Goal: Task Accomplishment & Management: Use online tool/utility

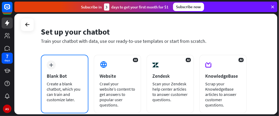
scroll to position [27, 0]
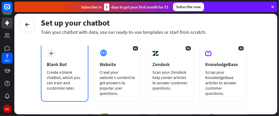
click at [80, 62] on div "Blank Bot" at bounding box center [65, 65] width 36 height 6
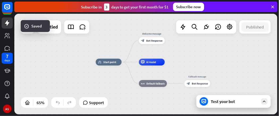
drag, startPoint x: 177, startPoint y: 55, endPoint x: 158, endPoint y: 54, distance: 19.2
click at [159, 54] on div "home_2 Start point Welcome message block_bot_response Bot Response AI Assist bl…" at bounding box center [145, 64] width 263 height 101
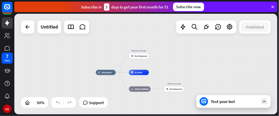
drag, startPoint x: 154, startPoint y: 32, endPoint x: 154, endPoint y: 46, distance: 13.5
click at [154, 46] on div "home_2 Start point Welcome message block_bot_response Bot Response AI Assist bl…" at bounding box center [145, 64] width 263 height 101
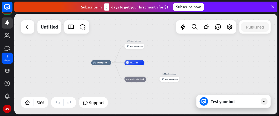
drag, startPoint x: 119, startPoint y: 42, endPoint x: 106, endPoint y: 29, distance: 18.4
click at [106, 29] on div "home_2 Start point Welcome message block_bot_response Bot Response AI Assist bl…" at bounding box center [145, 64] width 263 height 101
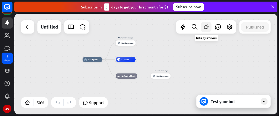
click at [204, 26] on icon at bounding box center [206, 27] width 7 height 7
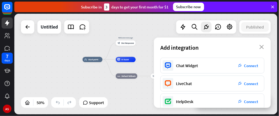
click at [258, 46] on div "Add integration close" at bounding box center [212, 48] width 117 height 20
click at [262, 46] on icon "close" at bounding box center [261, 47] width 5 height 4
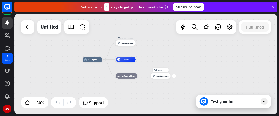
click at [164, 71] on div "more_horiz" at bounding box center [166, 70] width 5 height 4
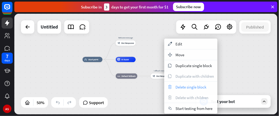
click at [181, 88] on span "Delete single block" at bounding box center [190, 87] width 31 height 5
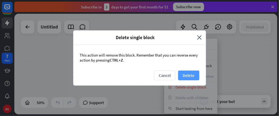
click at [182, 75] on button "Delete" at bounding box center [188, 76] width 21 height 10
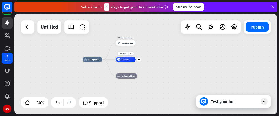
click at [131, 59] on div "AI Assist" at bounding box center [126, 59] width 20 height 5
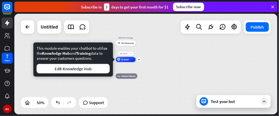
click at [136, 62] on div "Edit name more_horiz plus AI Assist" at bounding box center [126, 59] width 20 height 5
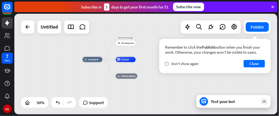
click at [142, 54] on div "home_2 Start point Welcome message block_bot_response Bot Response Edit name mo…" at bounding box center [145, 64] width 263 height 101
click at [251, 63] on button "Close" at bounding box center [254, 63] width 21 height 7
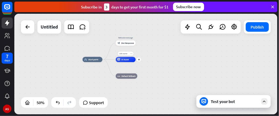
click at [131, 53] on div "more_horiz" at bounding box center [131, 54] width 5 height 4
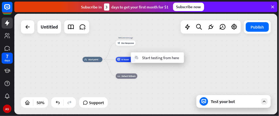
click at [166, 43] on div "home_2 Start point Welcome message block_bot_response Bot Response AI Assist bl…" at bounding box center [145, 64] width 263 height 101
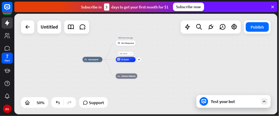
click at [133, 54] on div "more_horiz" at bounding box center [131, 54] width 5 height 4
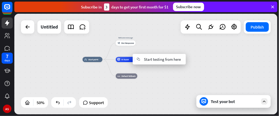
click at [159, 51] on div "home_2 Start point Welcome message block_bot_response Bot Response AI Assist bl…" at bounding box center [145, 64] width 263 height 101
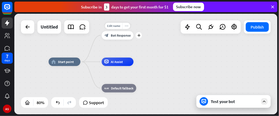
click at [126, 25] on icon "more_horiz" at bounding box center [126, 25] width 3 height 3
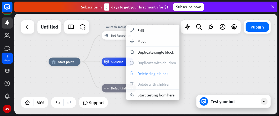
click at [142, 75] on span "Delete single block" at bounding box center [152, 73] width 31 height 5
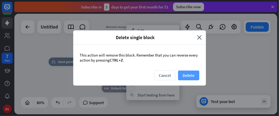
click at [187, 74] on button "Delete" at bounding box center [188, 76] width 21 height 10
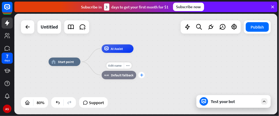
click at [141, 75] on icon "plus" at bounding box center [141, 75] width 3 height 3
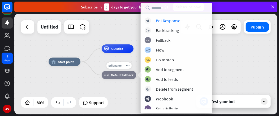
click at [137, 62] on div "home_2 Start point AI Assist Edit name more_horiz plus block_fallback Default f…" at bounding box center [154, 102] width 210 height 81
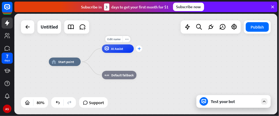
click at [138, 52] on div "plus" at bounding box center [139, 49] width 6 height 6
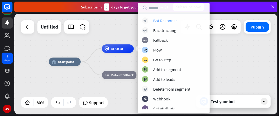
click at [157, 21] on div "Bot Response" at bounding box center [165, 20] width 24 height 5
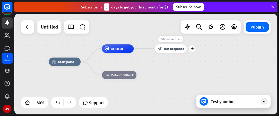
click at [171, 41] on span "Edit name" at bounding box center [166, 39] width 13 height 4
click at [174, 64] on div "home_2 Start point AI Assist block_bot_response Bot Response block_fallback Def…" at bounding box center [154, 102] width 210 height 81
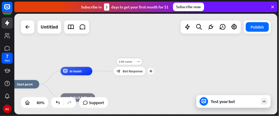
drag, startPoint x: 167, startPoint y: 61, endPoint x: 127, endPoint y: 83, distance: 46.2
click at [127, 76] on div "Edit name more_horiz plus block_bot_response Bot Response" at bounding box center [130, 71] width 32 height 8
click at [137, 71] on span "Bot Response" at bounding box center [133, 71] width 20 height 4
click at [137, 71] on div at bounding box center [145, 64] width 263 height 101
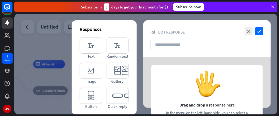
click at [166, 43] on input "text" at bounding box center [207, 44] width 112 height 11
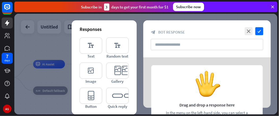
click at [225, 32] on div "block_bot_response Bot Response" at bounding box center [207, 32] width 112 height 5
drag, startPoint x: 222, startPoint y: 98, endPoint x: 222, endPoint y: 76, distance: 21.8
click at [222, 76] on div at bounding box center [206, 98] width 127 height 80
click at [89, 48] on icon "editor_text" at bounding box center [91, 46] width 23 height 16
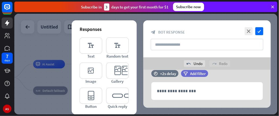
scroll to position [10, 0]
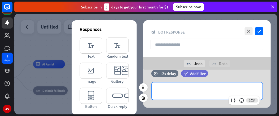
click at [166, 89] on p "**********" at bounding box center [207, 91] width 100 height 7
click at [232, 100] on icon at bounding box center [232, 100] width 5 height 5
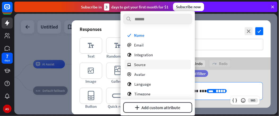
scroll to position [0, 0]
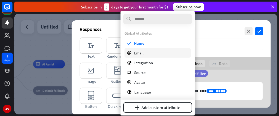
click at [145, 52] on div "email Email" at bounding box center [157, 53] width 66 height 10
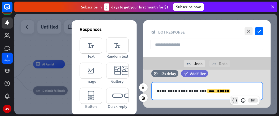
click at [233, 97] on div at bounding box center [234, 100] width 7 height 7
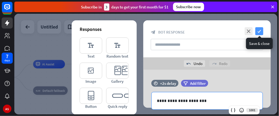
click at [260, 30] on icon "check" at bounding box center [259, 31] width 8 height 8
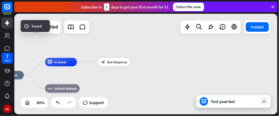
drag, startPoint x: 119, startPoint y: 42, endPoint x: 132, endPoint y: 40, distance: 12.9
click at [132, 40] on div "home_2 Start point AI Assist block_bot_response Bot Response block_fallback Def…" at bounding box center [145, 64] width 263 height 101
click at [226, 105] on div "Test your bot" at bounding box center [233, 101] width 74 height 13
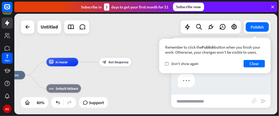
scroll to position [6, 0]
click at [249, 63] on button "Close" at bounding box center [254, 63] width 21 height 7
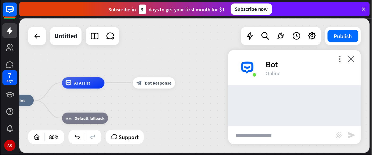
scroll to position [0, 0]
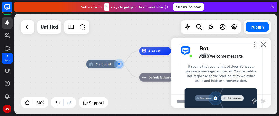
click at [206, 81] on div "It seems that your chatbot doesn't have a welcome message configured. You can a…" at bounding box center [221, 73] width 72 height 19
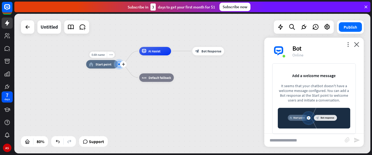
click at [117, 64] on div at bounding box center [119, 64] width 5 height 5
click at [122, 64] on icon "plus" at bounding box center [123, 64] width 3 height 3
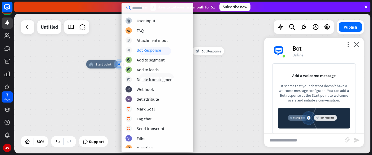
click at [150, 49] on div "Bot Response" at bounding box center [149, 49] width 24 height 5
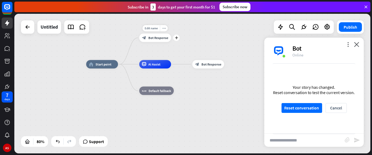
drag, startPoint x: 203, startPoint y: 66, endPoint x: 161, endPoint y: 45, distance: 47.6
click at [161, 64] on div "home_2 Start point Edit name more_horiz plus block_bot_response Bot Response AI…" at bounding box center [228, 120] width 285 height 112
click at [176, 39] on icon "plus" at bounding box center [176, 37] width 3 height 3
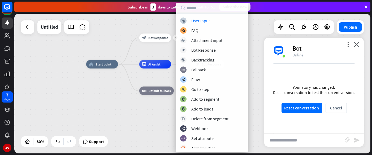
click at [165, 19] on div "home_2 Start point Edit name more_horiz plus block_bot_response Bot Response AI…" at bounding box center [192, 84] width 356 height 140
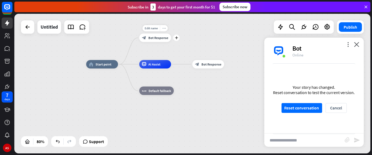
click at [165, 30] on div "more_horiz" at bounding box center [164, 28] width 8 height 6
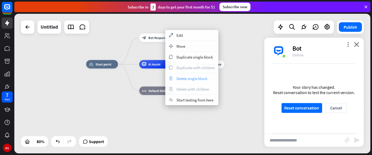
click at [183, 79] on span "Delete single block" at bounding box center [191, 78] width 31 height 5
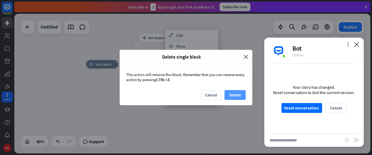
click at [231, 99] on button "Delete" at bounding box center [234, 95] width 21 height 10
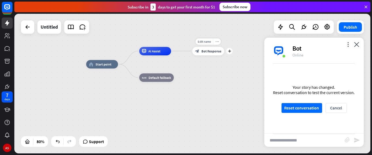
click at [218, 42] on icon "more_horiz" at bounding box center [216, 41] width 3 height 3
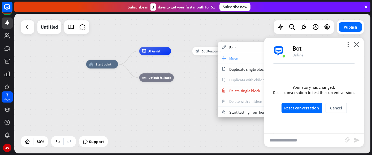
click at [232, 55] on div "move_block Move" at bounding box center [244, 58] width 53 height 11
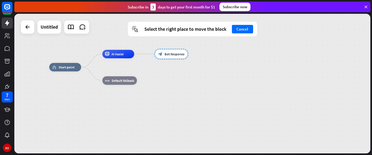
drag, startPoint x: 189, startPoint y: 52, endPoint x: 170, endPoint y: 55, distance: 18.8
click at [170, 55] on div at bounding box center [171, 54] width 34 height 11
click at [81, 68] on div at bounding box center [85, 67] width 25 height 25
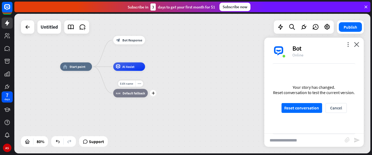
drag, startPoint x: 144, startPoint y: 84, endPoint x: 163, endPoint y: 82, distance: 19.4
click at [148, 89] on div "Edit name more_horiz plus block_fallback Default fallback" at bounding box center [130, 93] width 34 height 8
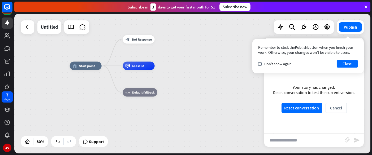
click at [241, 86] on div "home_2 Start point block_bot_response Bot Response AI Assist block_fallback Def…" at bounding box center [212, 122] width 285 height 112
click at [279, 106] on button "Reset conversation" at bounding box center [301, 108] width 41 height 10
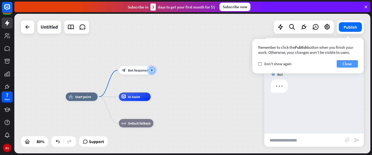
click at [279, 62] on button "Close" at bounding box center [347, 63] width 21 height 7
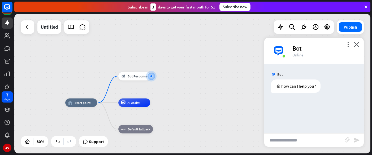
drag, startPoint x: 197, startPoint y: 96, endPoint x: 203, endPoint y: 64, distance: 32.1
click at [203, 64] on div "home_2 Start point block_bot_response Bot Response AI Assist block_fallback Def…" at bounding box center [192, 84] width 356 height 140
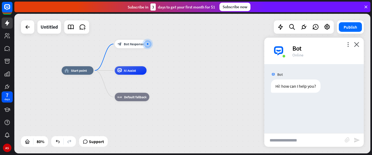
drag, startPoint x: 186, startPoint y: 107, endPoint x: 184, endPoint y: 67, distance: 40.6
click at [184, 67] on div "home_2 Start point block_bot_response Bot Response AI Assist block_fallback Def…" at bounding box center [192, 84] width 356 height 140
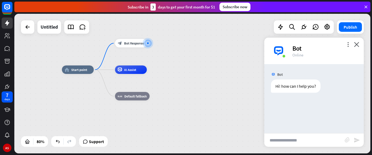
click at [279, 116] on input "text" at bounding box center [304, 140] width 80 height 13
type input "*****"
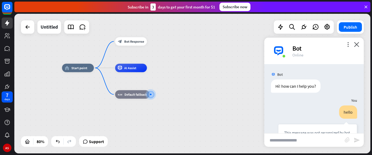
scroll to position [20, 0]
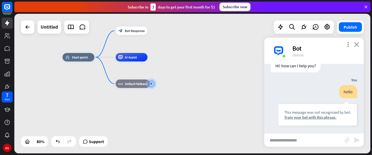
click at [279, 43] on icon "close" at bounding box center [356, 44] width 5 height 5
